Goal: Task Accomplishment & Management: Manage account settings

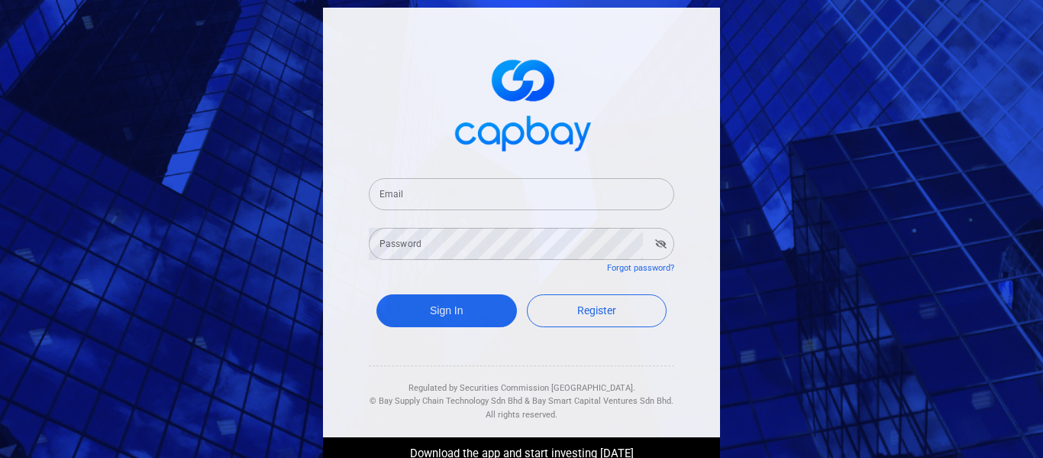
click at [558, 185] on input "Email" at bounding box center [522, 194] width 306 height 32
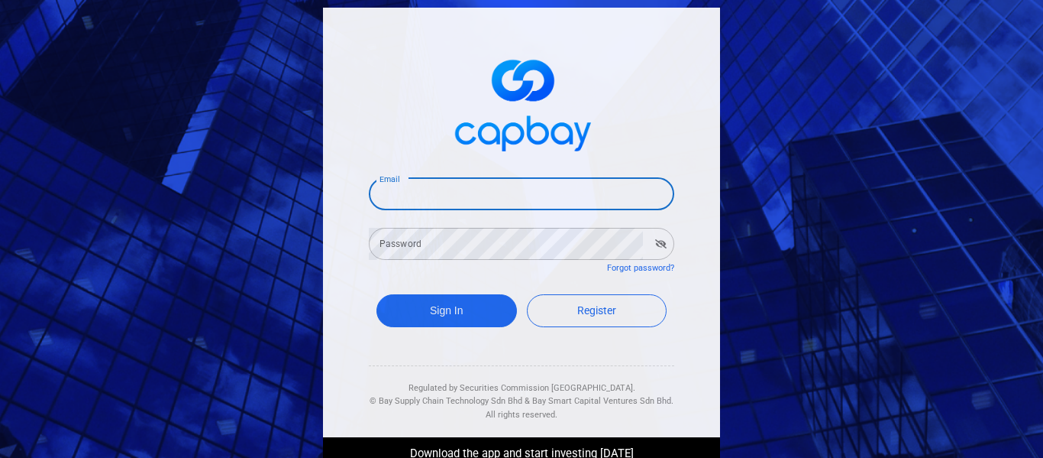
type input "[EMAIL_ADDRESS][DOMAIN_NAME]"
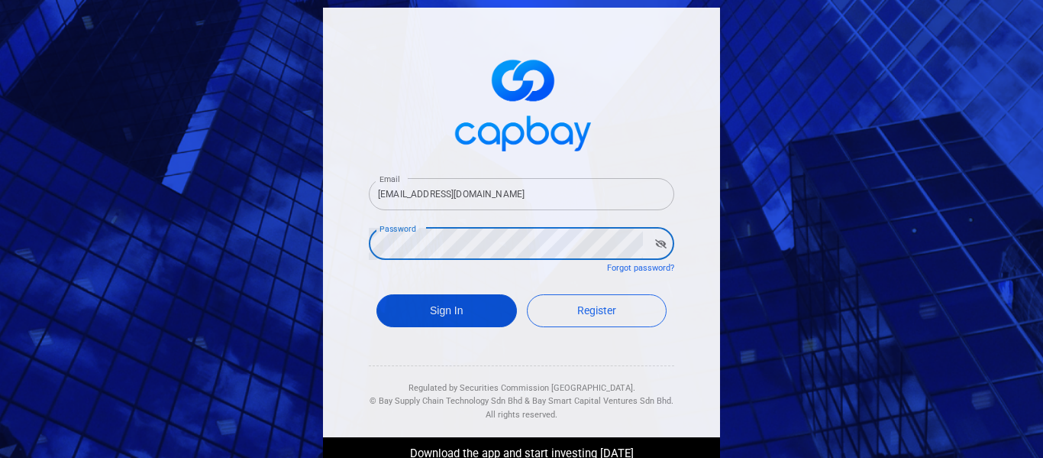
click at [484, 315] on button "Sign In" at bounding box center [447, 310] width 141 height 33
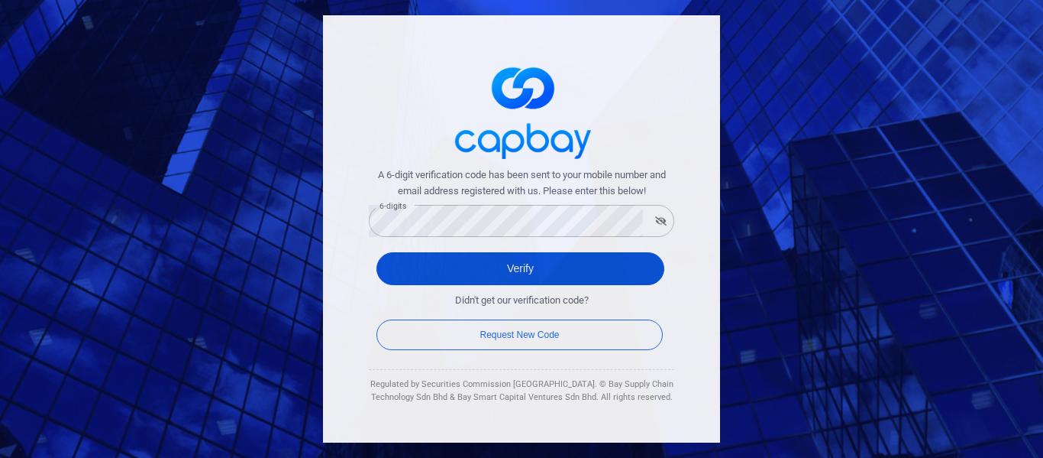
click at [516, 257] on button "Verify" at bounding box center [521, 268] width 288 height 33
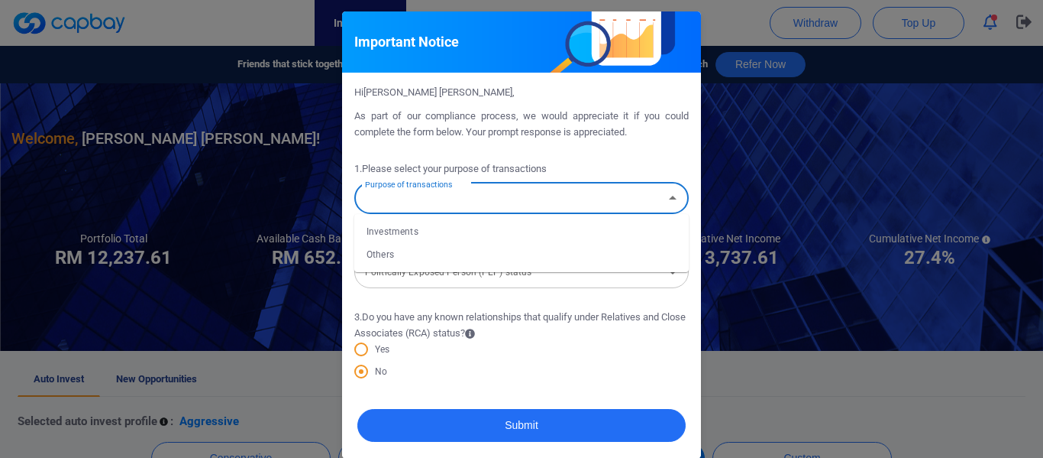
click at [605, 202] on input "Purpose of transactions" at bounding box center [509, 198] width 300 height 28
click at [435, 236] on li "Investments" at bounding box center [521, 231] width 335 height 23
type input "Investments"
click at [536, 285] on input "Politically Exposed Person (PEP) status" at bounding box center [509, 271] width 300 height 28
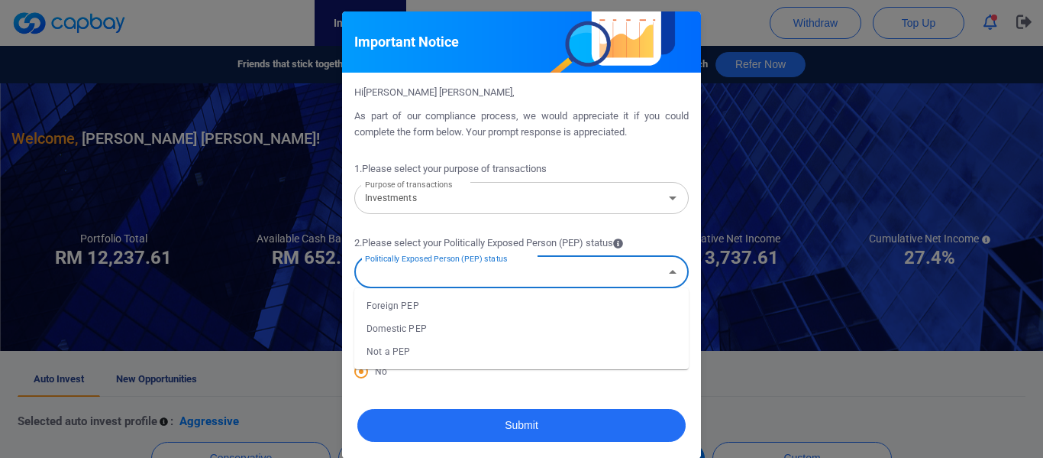
click at [435, 326] on li "Domestic PEP" at bounding box center [521, 328] width 335 height 23
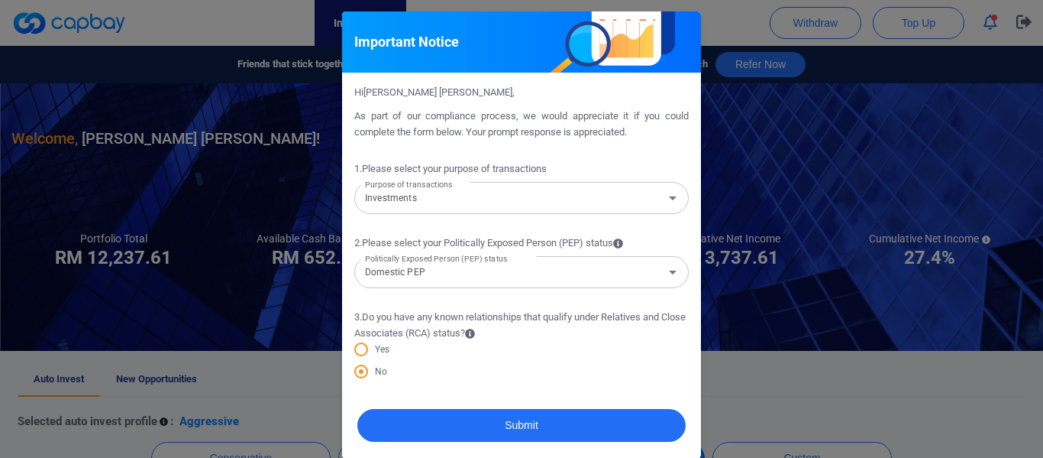
click at [245, 274] on div "Important Notice Hi [PERSON_NAME] [PERSON_NAME] , As part of our compliance pro…" at bounding box center [521, 229] width 1043 height 458
click at [669, 198] on icon "Open" at bounding box center [673, 198] width 8 height 4
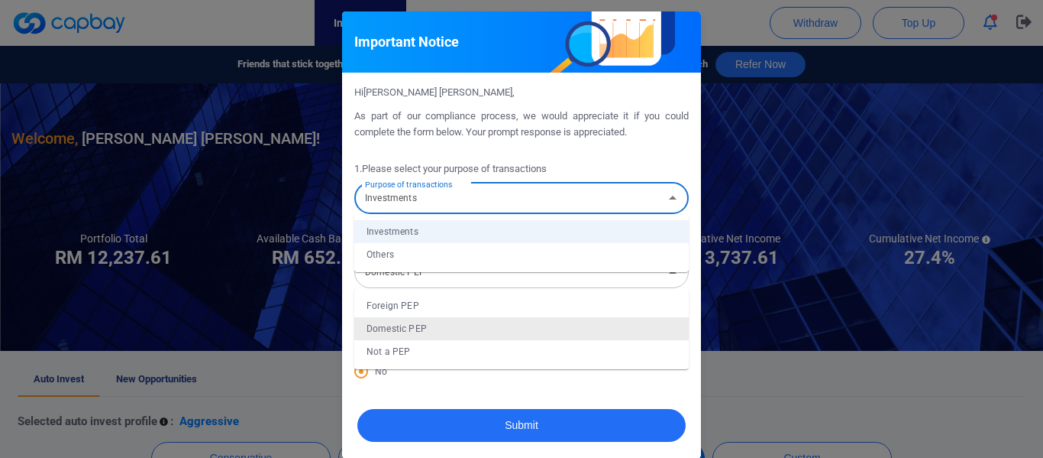
click at [655, 280] on div "Domestic PEP Politically Exposed Person (PEP) status" at bounding box center [521, 272] width 335 height 32
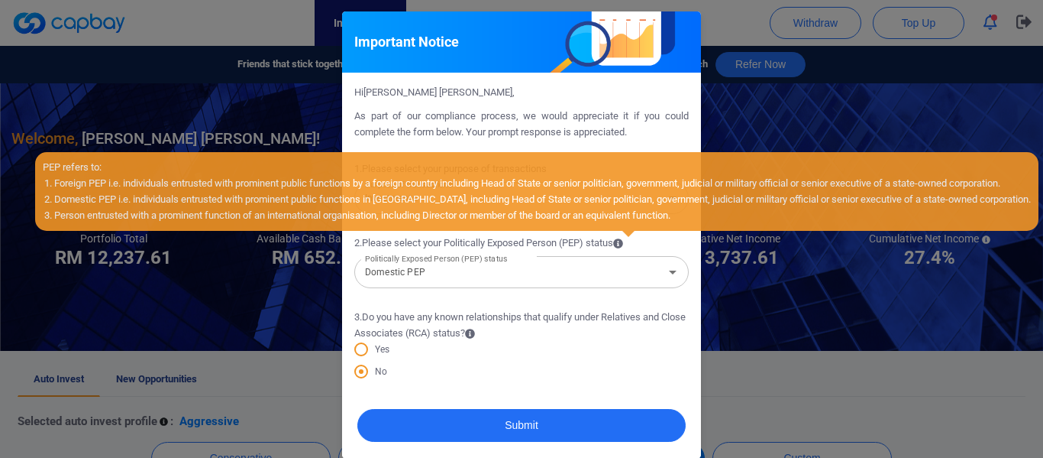
click at [623, 244] on icon at bounding box center [618, 243] width 10 height 10
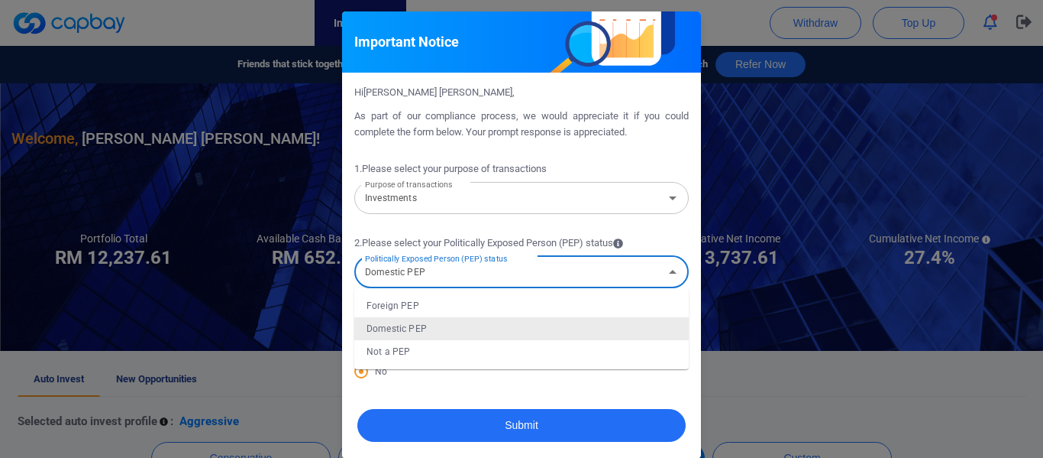
click at [616, 272] on input "Domestic PEP" at bounding box center [509, 271] width 300 height 28
click at [462, 351] on li "Not a PEP" at bounding box center [521, 351] width 335 height 23
type input "Not a PEP"
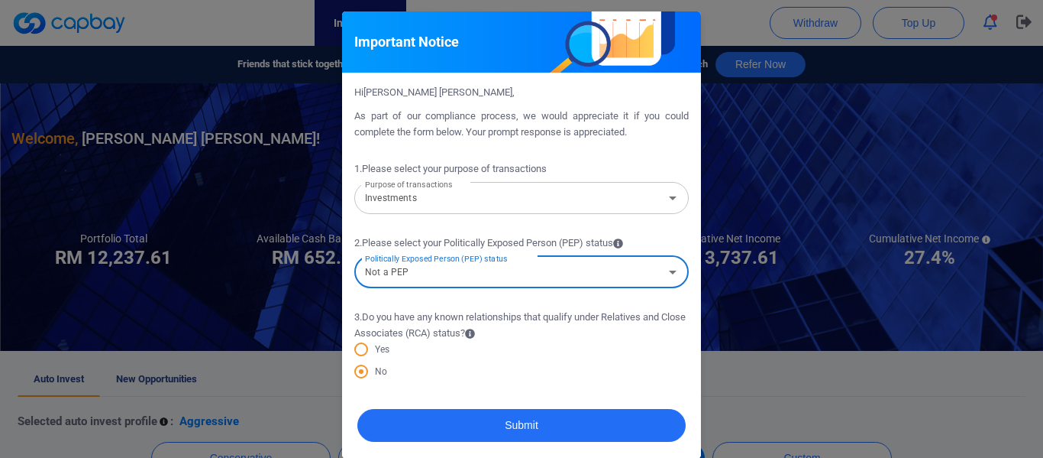
scroll to position [12, 0]
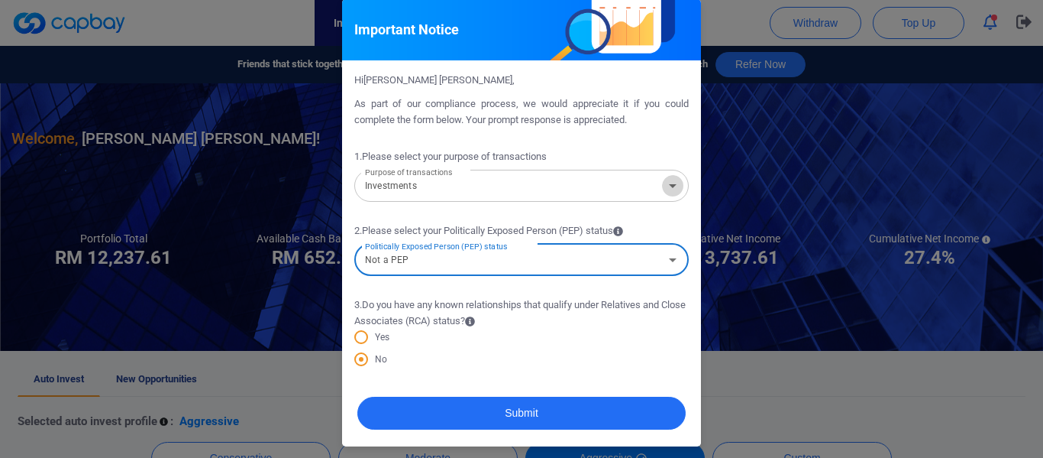
click at [670, 189] on icon "Open" at bounding box center [673, 185] width 18 height 18
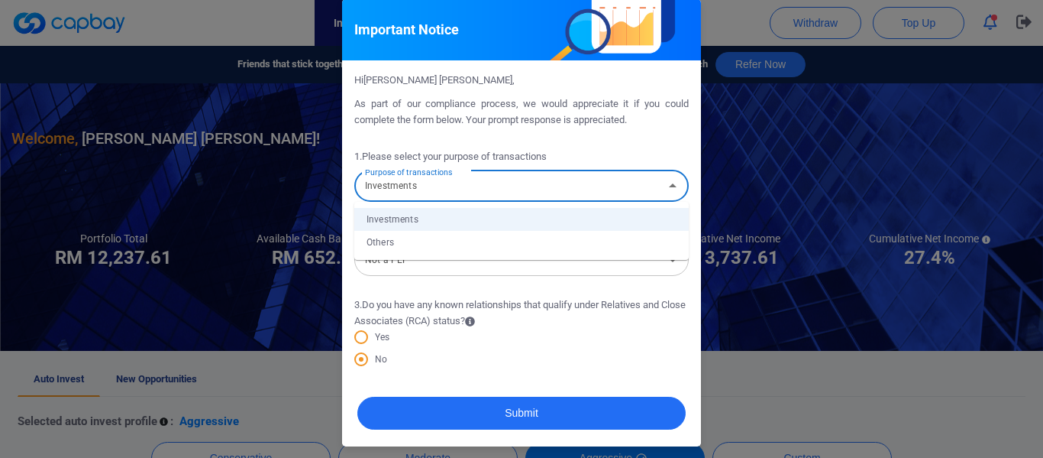
click at [398, 244] on li "Others" at bounding box center [521, 242] width 335 height 23
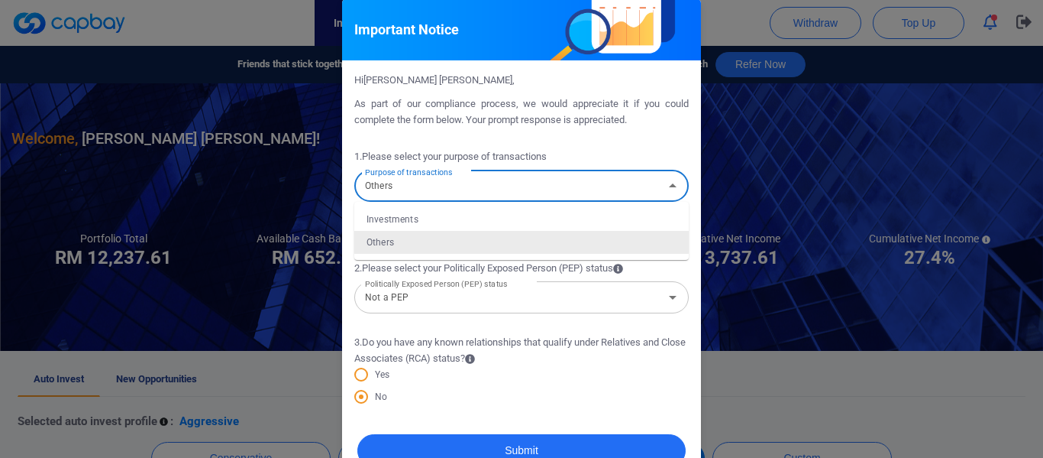
click at [497, 188] on input "Others" at bounding box center [509, 186] width 300 height 28
click at [425, 212] on li "Investments" at bounding box center [521, 219] width 335 height 23
type input "Investments"
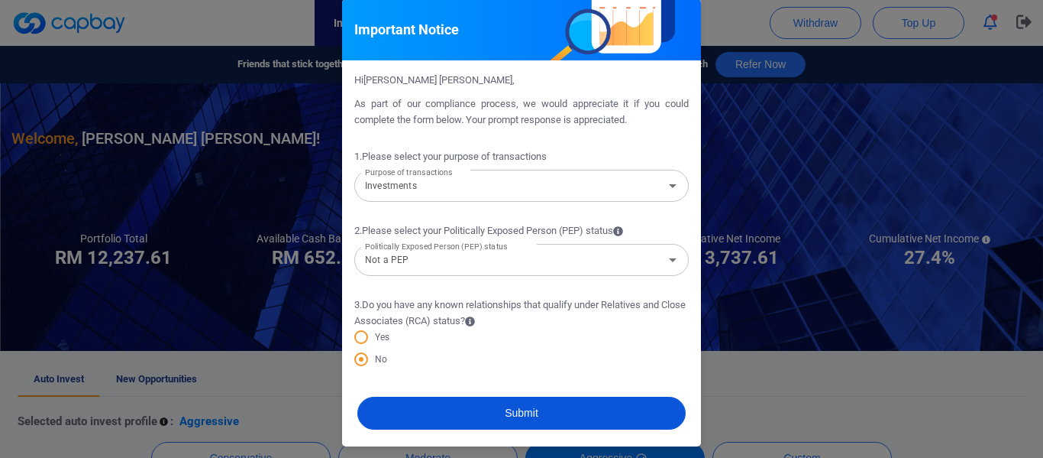
click at [499, 403] on button "Submit" at bounding box center [522, 412] width 328 height 33
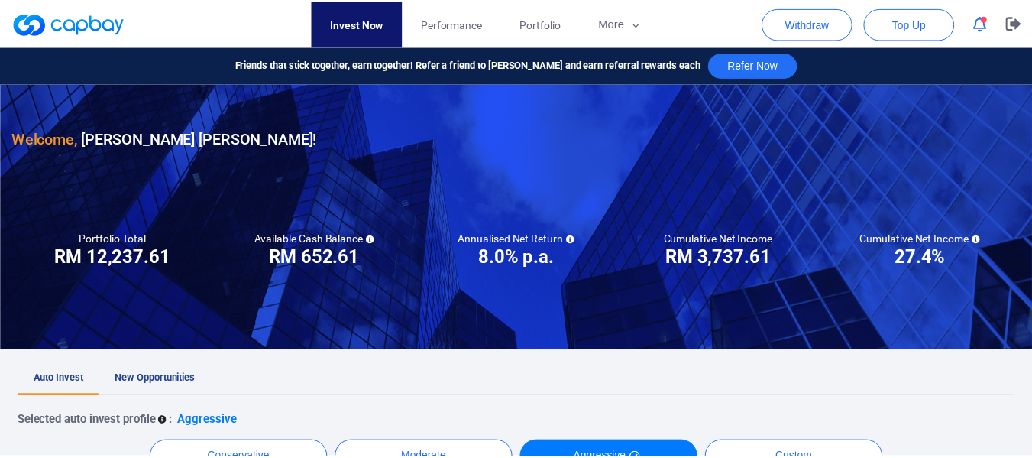
scroll to position [0, 0]
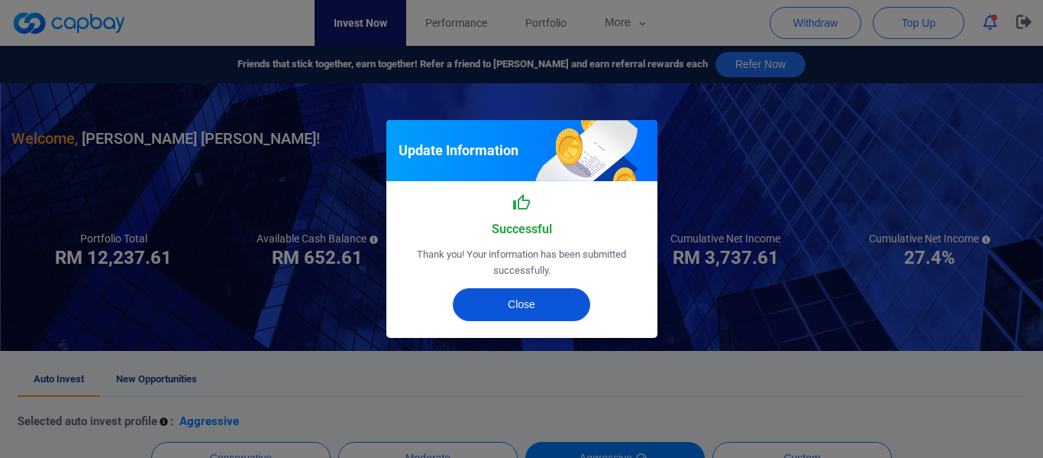
click at [548, 296] on button "Close" at bounding box center [522, 304] width 138 height 33
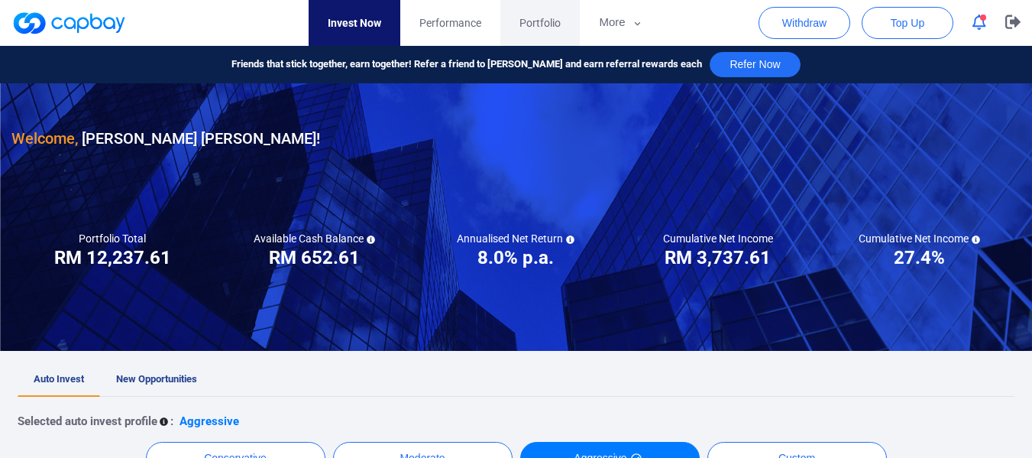
click at [568, 21] on link "Portfolio" at bounding box center [539, 23] width 79 height 46
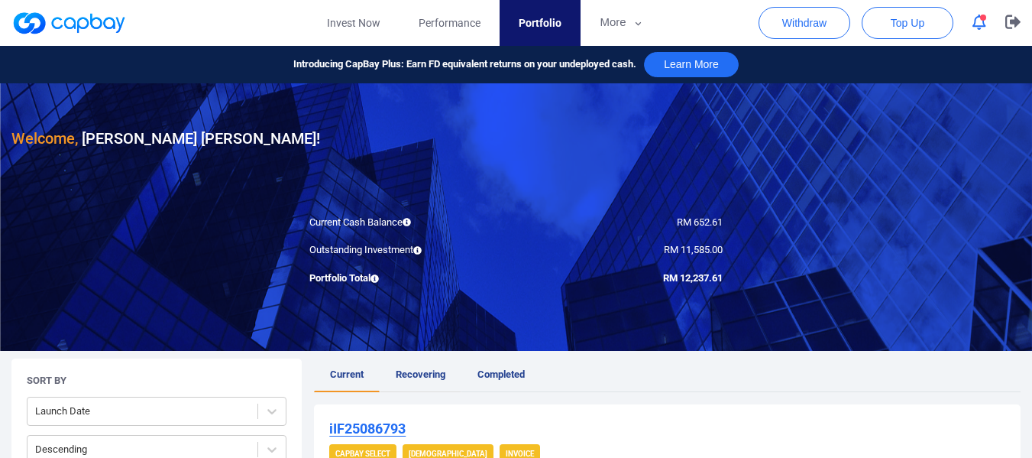
click at [407, 378] on span "Recovering" at bounding box center [421, 373] width 50 height 11
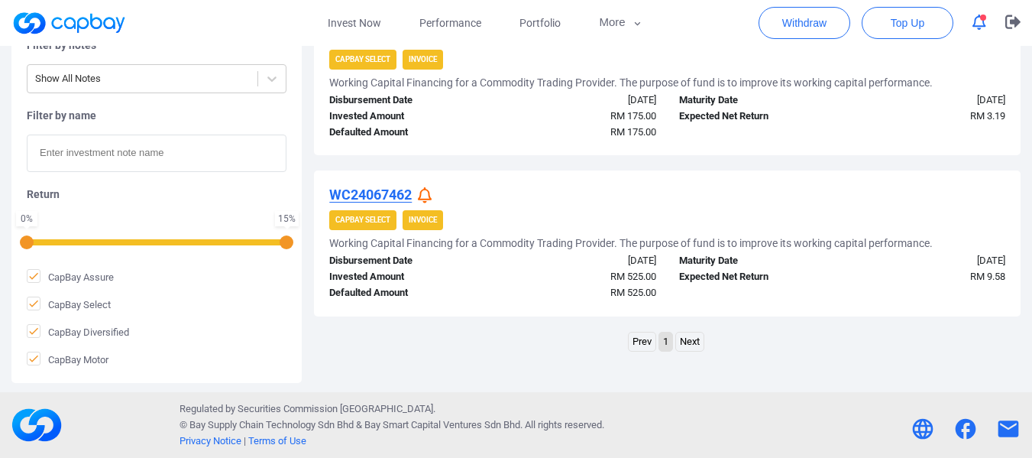
scroll to position [903, 0]
click at [693, 341] on link "Next" at bounding box center [690, 341] width 28 height 19
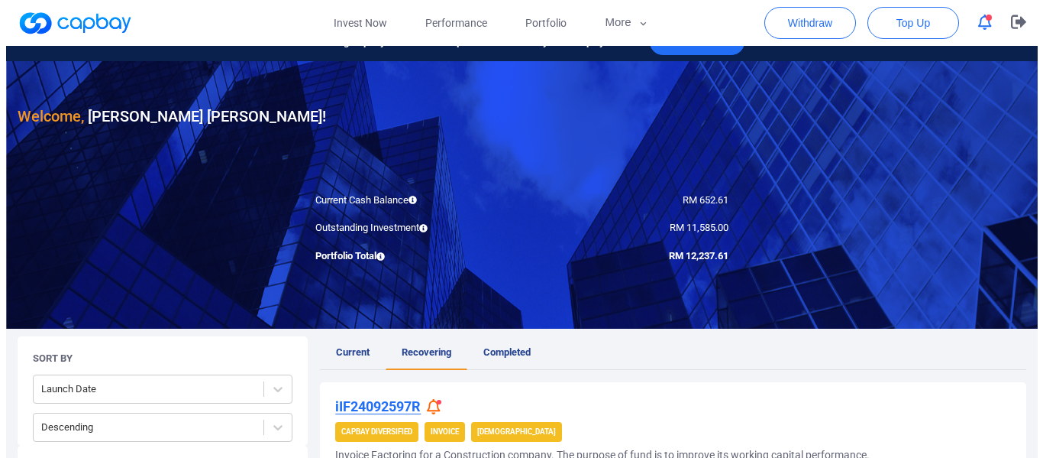
scroll to position [0, 0]
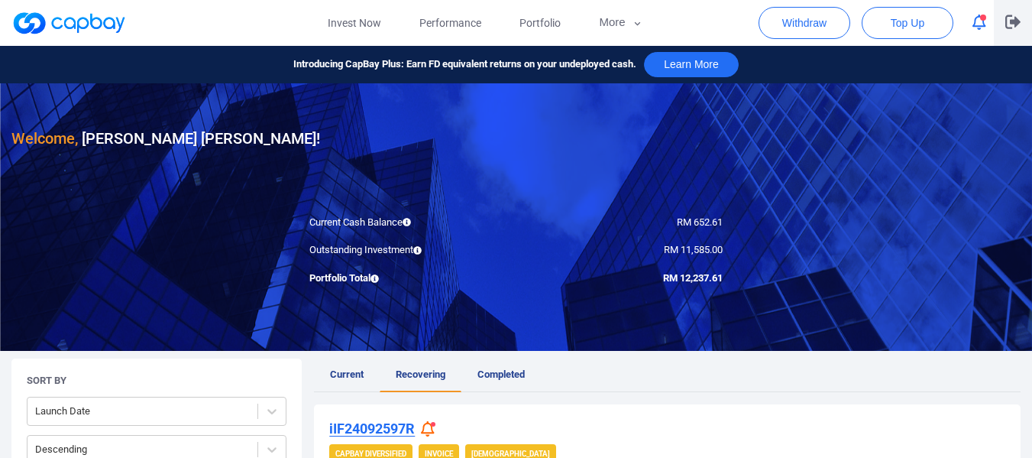
click at [1005, 23] on button "button" at bounding box center [1013, 23] width 38 height 46
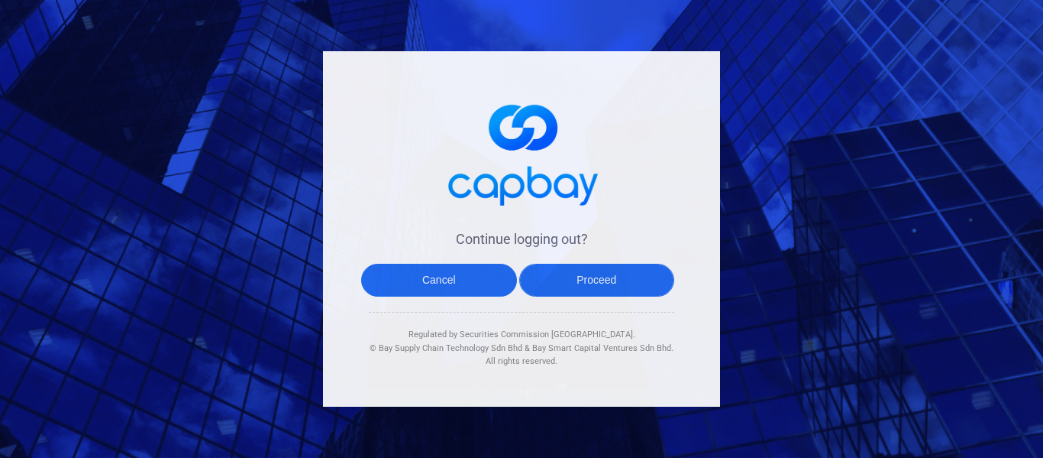
click at [597, 271] on button "Proceed" at bounding box center [597, 280] width 156 height 33
